Goal: Find specific page/section: Find specific page/section

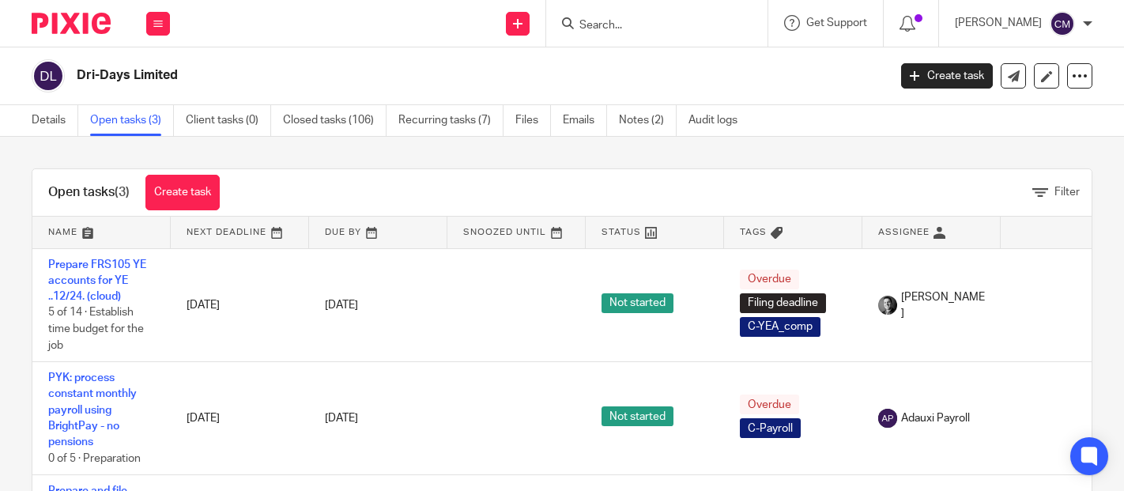
click at [632, 30] on input "Search" at bounding box center [649, 26] width 142 height 14
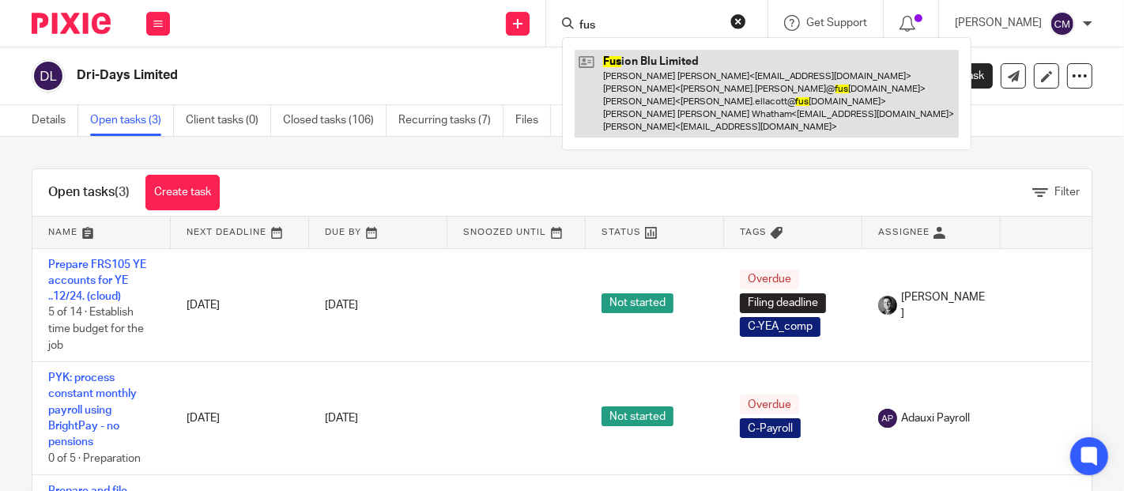
type input "fus"
click at [650, 78] on link at bounding box center [767, 94] width 384 height 88
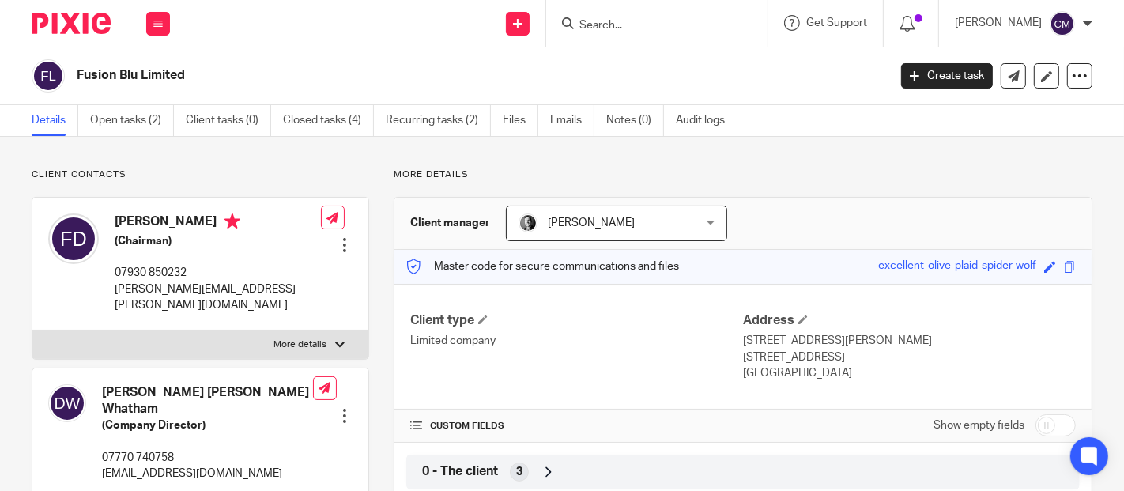
click at [479, 471] on span "0 - The client" at bounding box center [460, 471] width 76 height 17
